Goal: Task Accomplishment & Management: Manage account settings

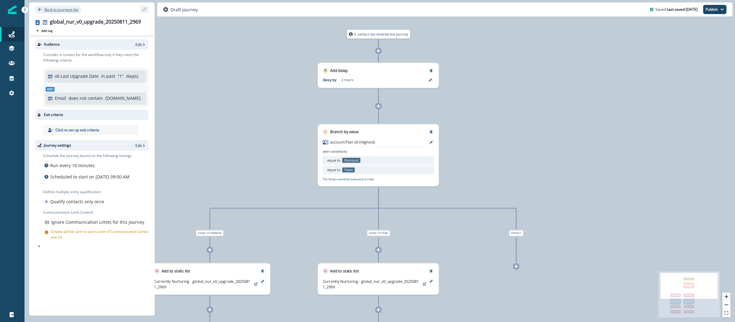
click at [62, 8] on p "Back to journeys list" at bounding box center [61, 9] width 34 height 5
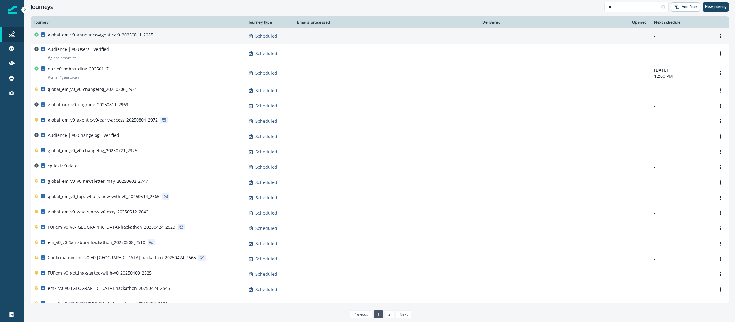
click at [141, 35] on p "global_em_v0_announce-agentic-v0_20250811_2985" at bounding box center [100, 35] width 105 height 6
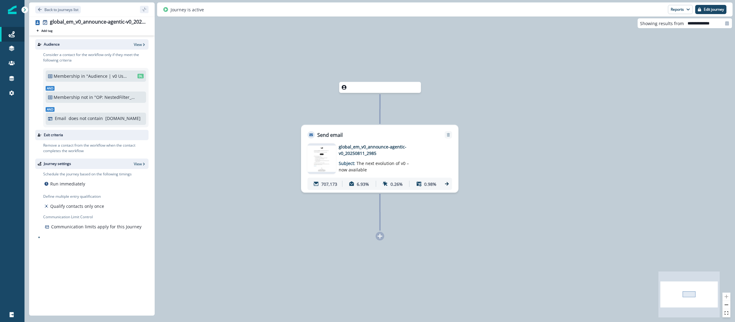
click at [13, 10] on img at bounding box center [12, 10] width 9 height 9
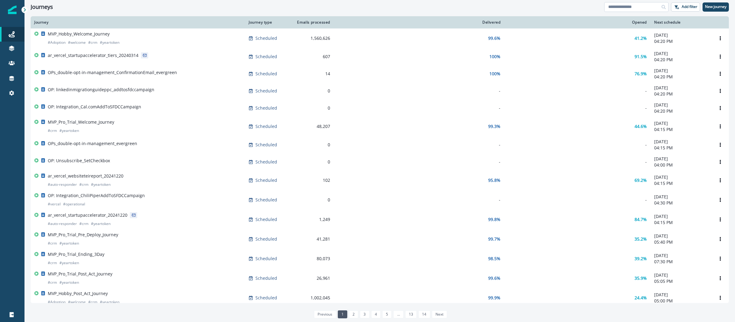
click at [617, 7] on input at bounding box center [637, 7] width 64 height 10
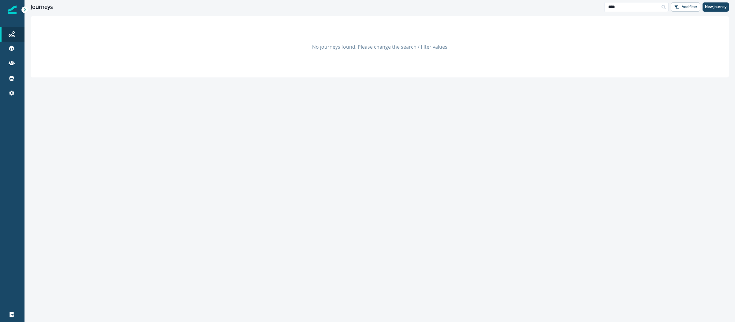
click at [9, 12] on img at bounding box center [12, 10] width 9 height 9
click at [616, 7] on input "****" at bounding box center [637, 7] width 64 height 10
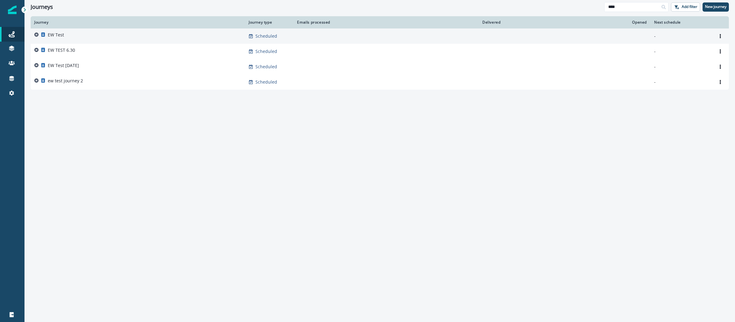
type input "****"
click at [85, 40] on div "EW Test" at bounding box center [137, 36] width 207 height 9
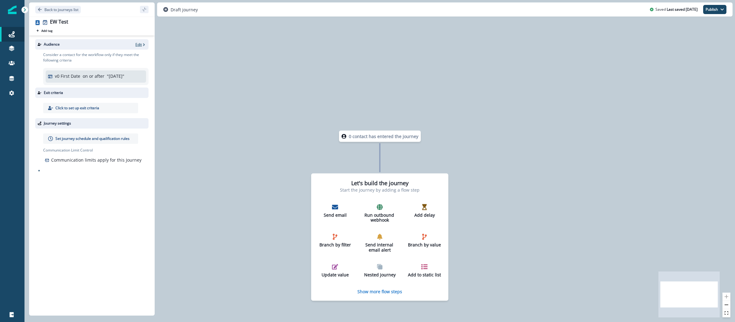
click at [140, 46] on p "Edit" at bounding box center [138, 44] width 6 height 5
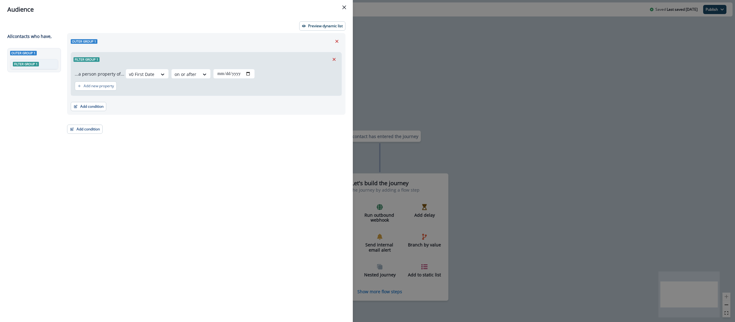
drag, startPoint x: 336, startPoint y: 59, endPoint x: 262, endPoint y: 60, distance: 74.2
click at [336, 59] on icon "Remove" at bounding box center [335, 60] width 6 height 6
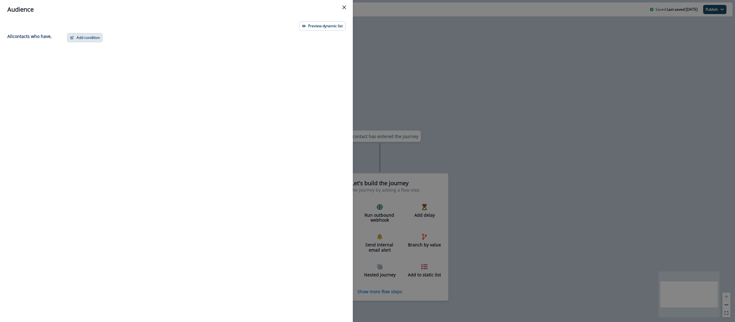
click at [95, 38] on button "Add condition" at bounding box center [85, 37] width 36 height 9
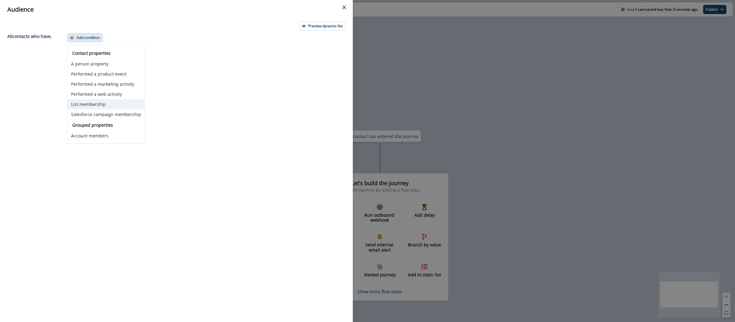
click at [96, 102] on button "List membership" at bounding box center [106, 104] width 78 height 10
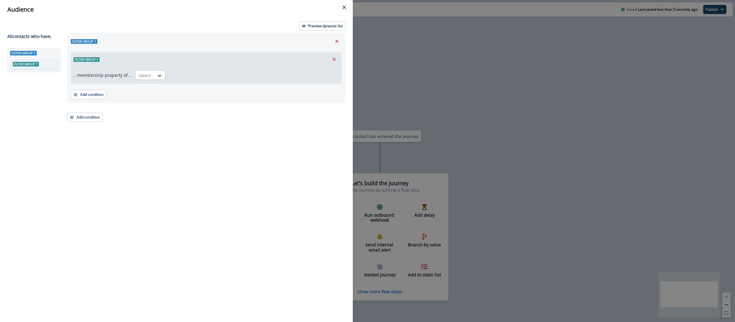
click at [139, 74] on div at bounding box center [145, 76] width 13 height 8
drag, startPoint x: 147, startPoint y: 88, endPoint x: 162, endPoint y: 82, distance: 16.8
click at [147, 88] on div "in" at bounding box center [148, 89] width 31 height 11
drag, startPoint x: 162, startPoint y: 82, endPoint x: 194, endPoint y: 75, distance: 31.9
click at [194, 75] on div at bounding box center [249, 76] width 152 height 8
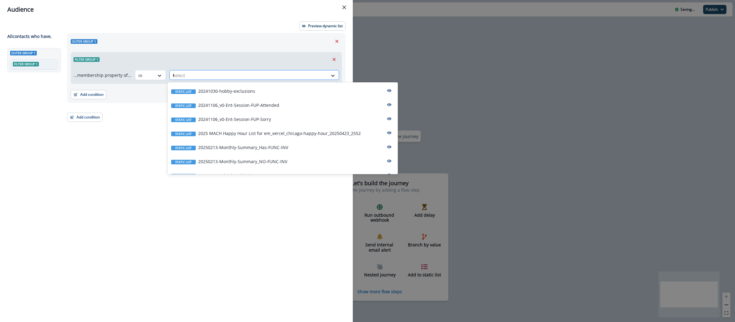
type input "**"
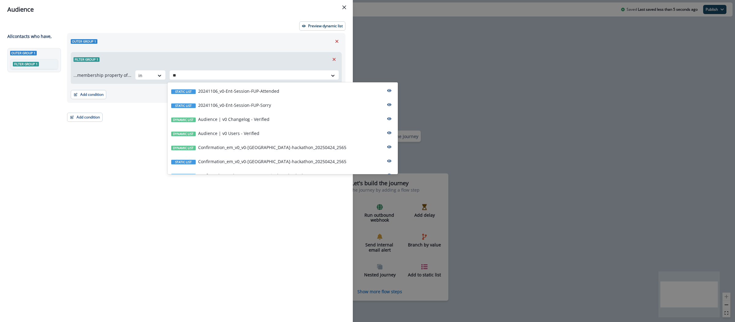
drag, startPoint x: 268, startPoint y: 134, endPoint x: 246, endPoint y: 128, distance: 23.1
click at [269, 134] on div "Dynamic list Audience | v0 Users - Verified" at bounding box center [283, 133] width 230 height 14
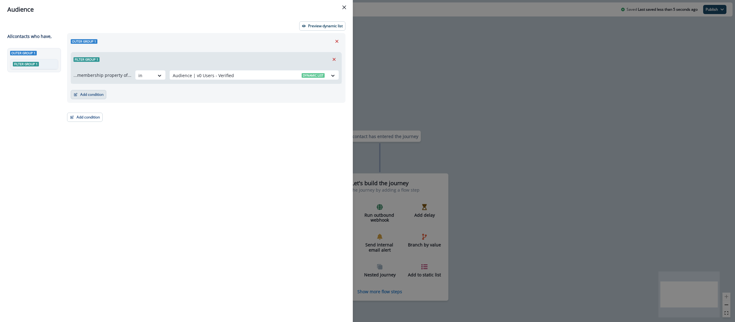
click at [78, 97] on button "Add condition" at bounding box center [89, 94] width 36 height 9
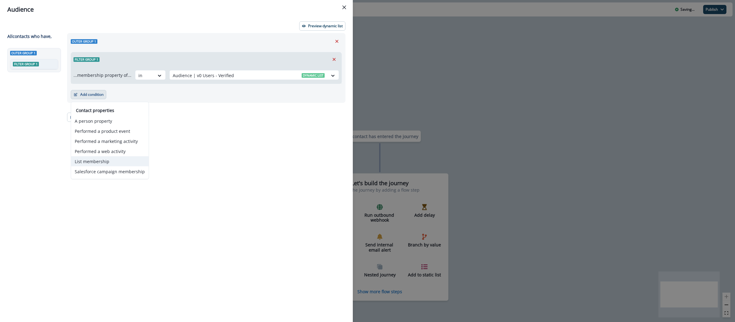
click at [105, 158] on button "List membership" at bounding box center [110, 162] width 78 height 10
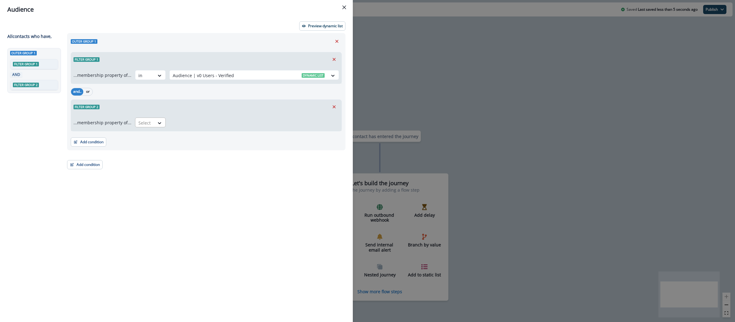
click at [148, 123] on div at bounding box center [145, 123] width 13 height 8
click at [146, 142] on div "in" at bounding box center [148, 136] width 31 height 11
click at [193, 124] on div at bounding box center [249, 123] width 152 height 8
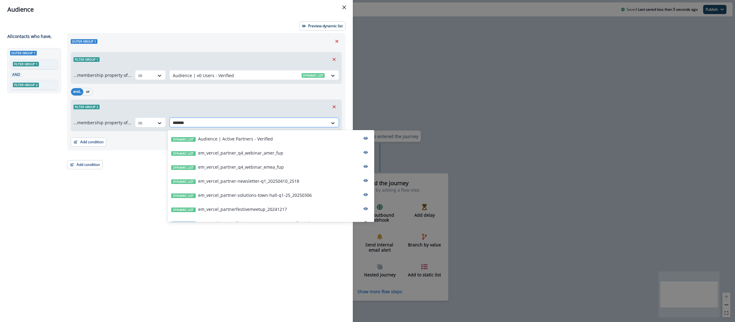
type input "********"
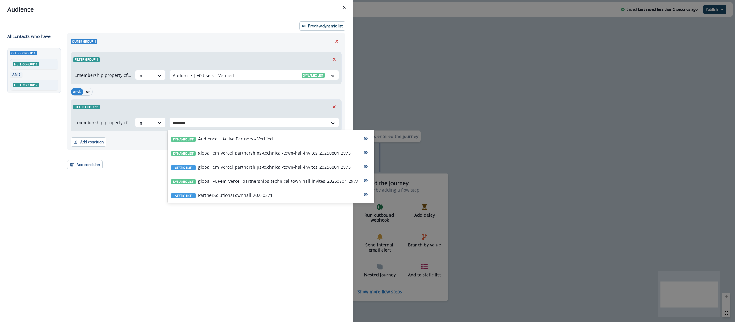
click at [214, 135] on div "Dynamic list Audience | Active Partners - Verified" at bounding box center [271, 138] width 207 height 14
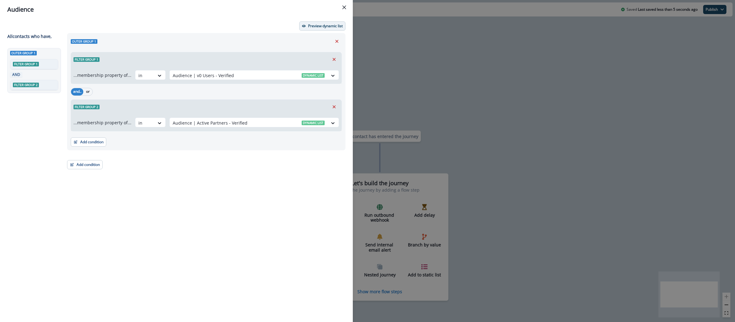
click at [309, 28] on button "Preview dynamic list" at bounding box center [322, 25] width 46 height 9
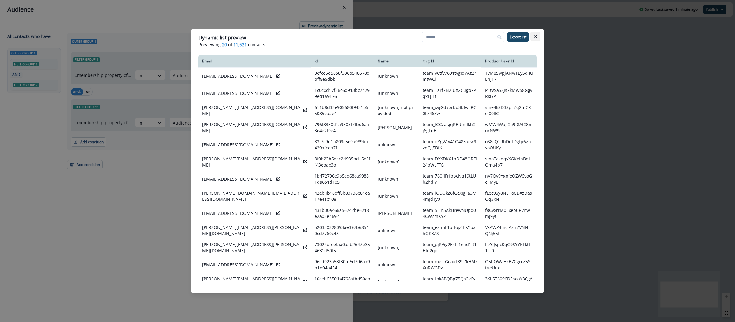
click at [538, 38] on button "Close" at bounding box center [536, 37] width 10 height 10
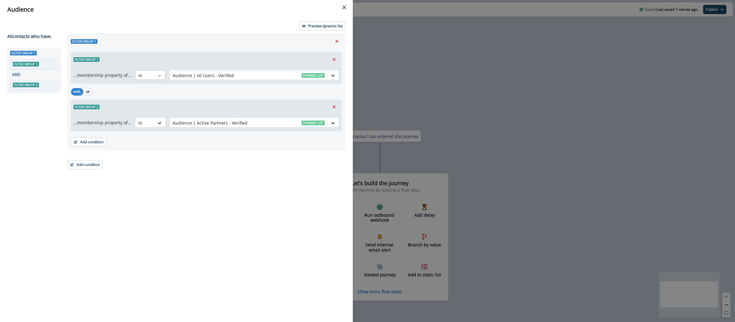
click at [158, 73] on icon at bounding box center [160, 76] width 6 height 6
click at [158, 101] on div "not in" at bounding box center [148, 100] width 31 height 11
click at [243, 74] on div at bounding box center [249, 76] width 152 height 8
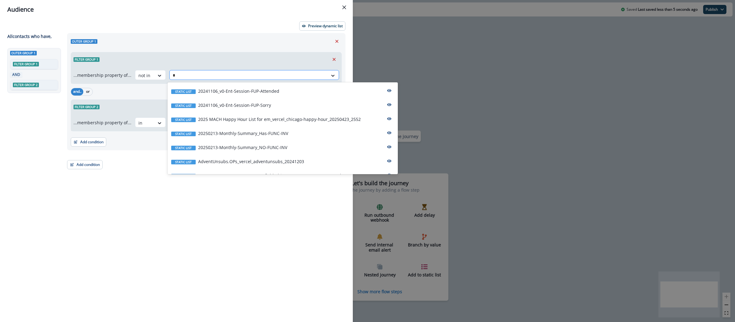
type input "**"
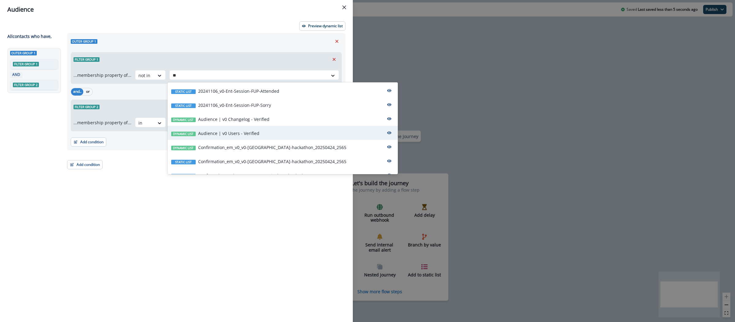
click at [252, 131] on p "Audience | v0 Users - Verified" at bounding box center [228, 133] width 61 height 6
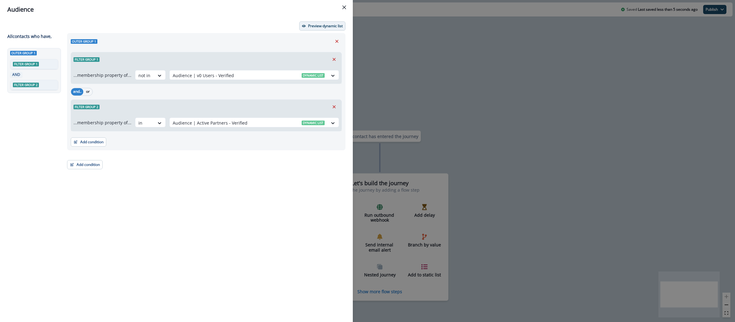
click at [328, 22] on button "Preview dynamic list" at bounding box center [322, 25] width 46 height 9
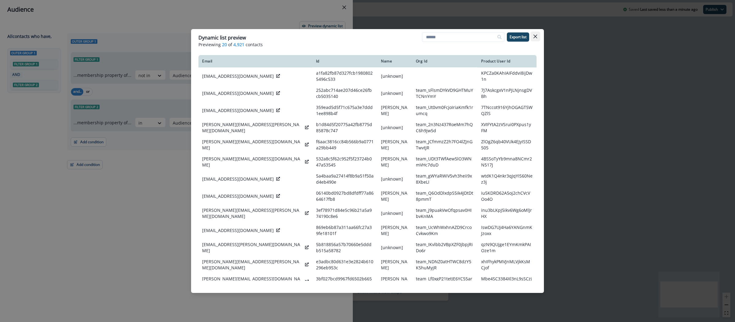
click at [535, 35] on icon "Close" at bounding box center [536, 37] width 4 height 4
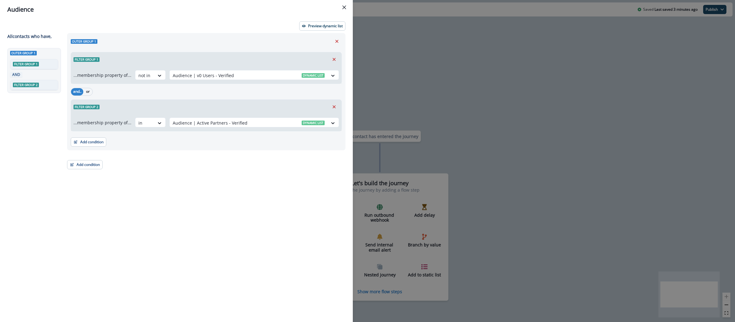
drag, startPoint x: 442, startPoint y: 50, endPoint x: 430, endPoint y: 64, distance: 19.1
click at [442, 50] on div "Audience Preview dynamic list All contact s who have, Outer group 1 Filter grou…" at bounding box center [367, 161] width 735 height 322
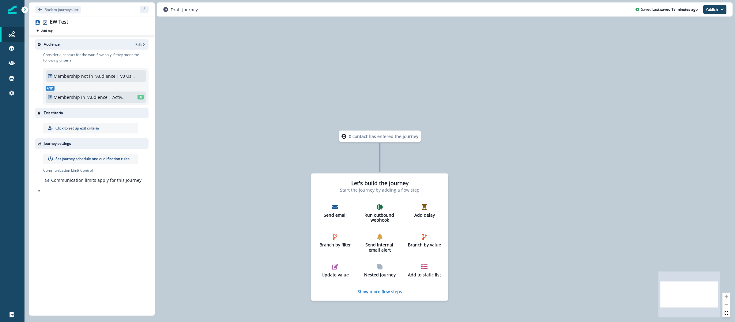
click at [14, 9] on img at bounding box center [12, 10] width 9 height 9
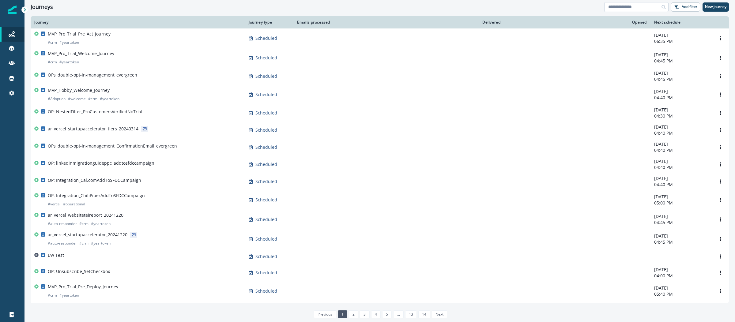
click at [619, 3] on input at bounding box center [637, 7] width 64 height 10
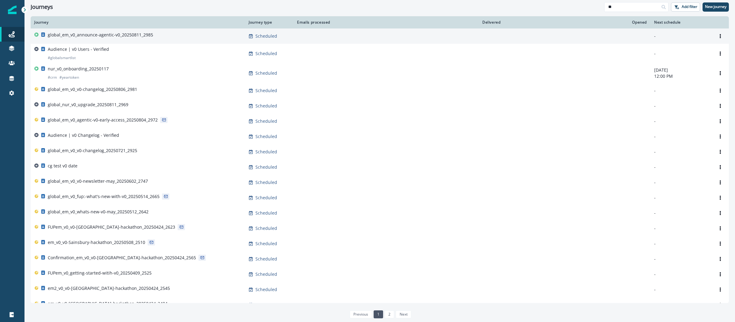
type input "**"
click at [94, 35] on p "global_em_v0_announce-agentic-v0_20250811_2985" at bounding box center [100, 35] width 105 height 6
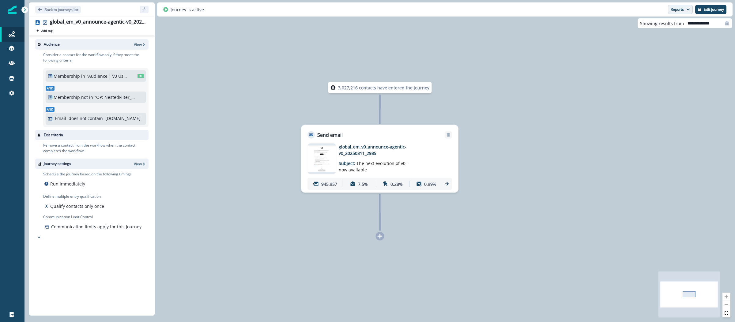
click at [679, 11] on button "Reports" at bounding box center [680, 9] width 25 height 9
click at [659, 25] on p "Email Report" at bounding box center [648, 24] width 30 height 7
